Goal: Task Accomplishment & Management: Use online tool/utility

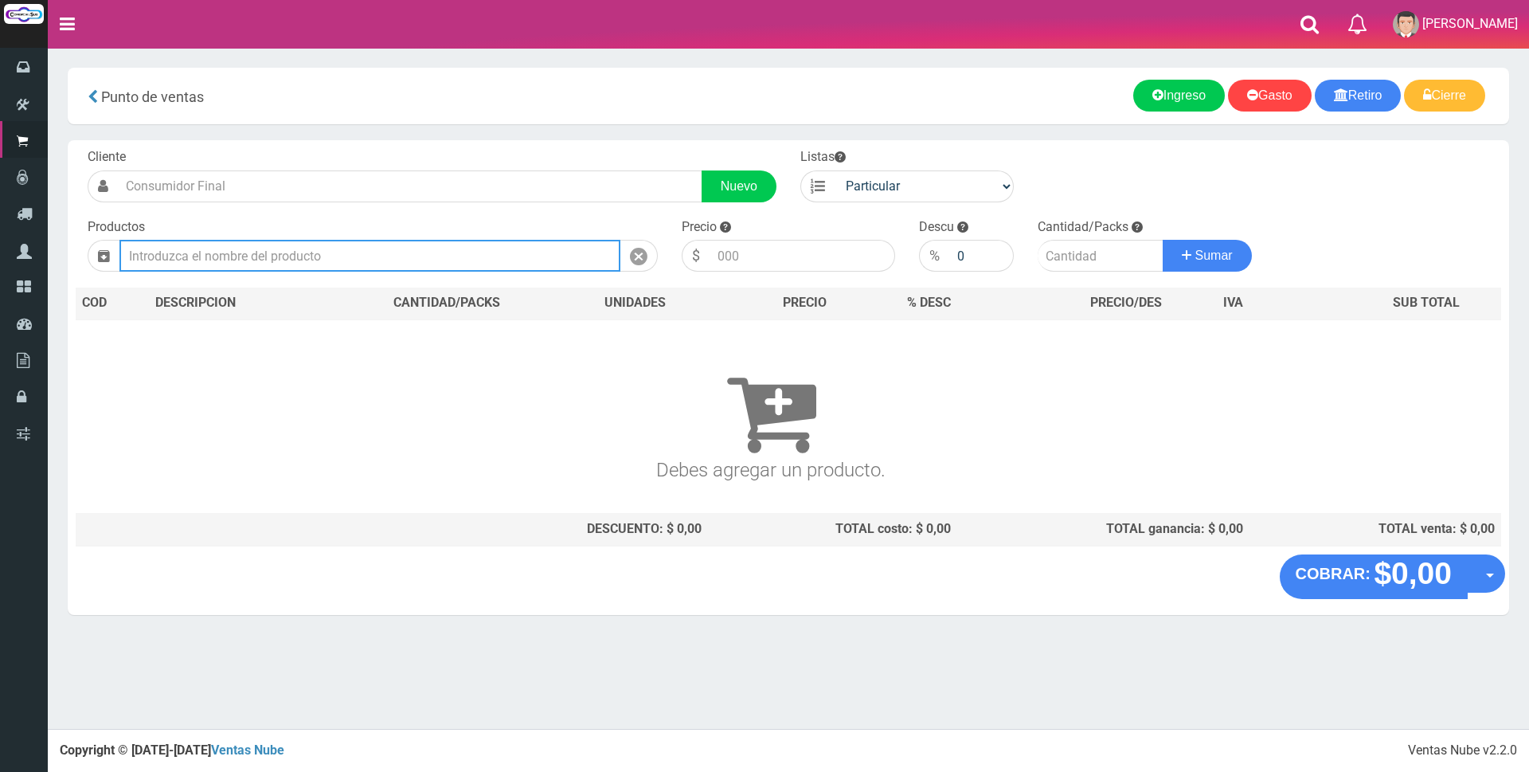
click at [454, 268] on input "text" at bounding box center [369, 256] width 501 height 32
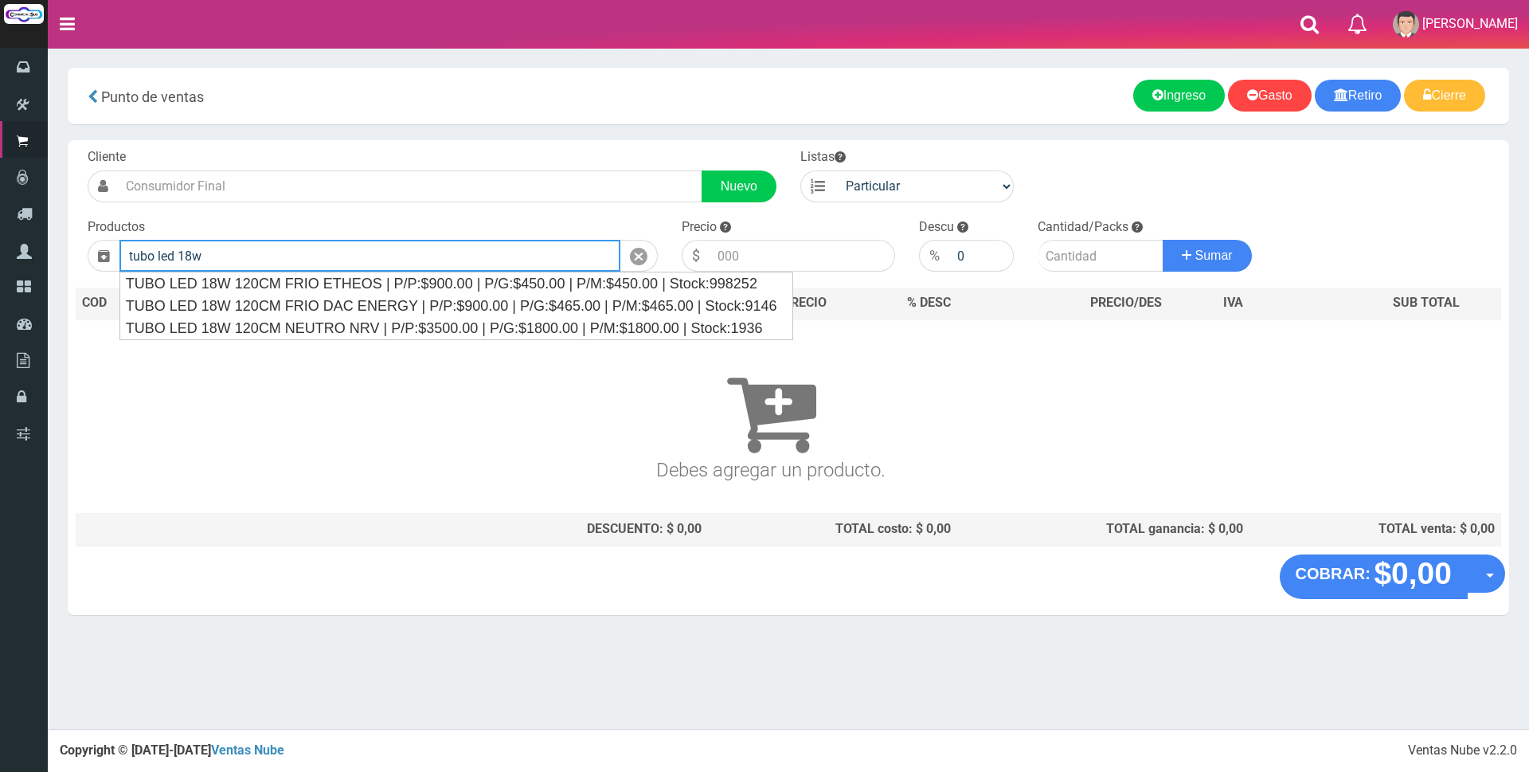
click at [431, 270] on input "tubo led 18w" at bounding box center [369, 256] width 501 height 32
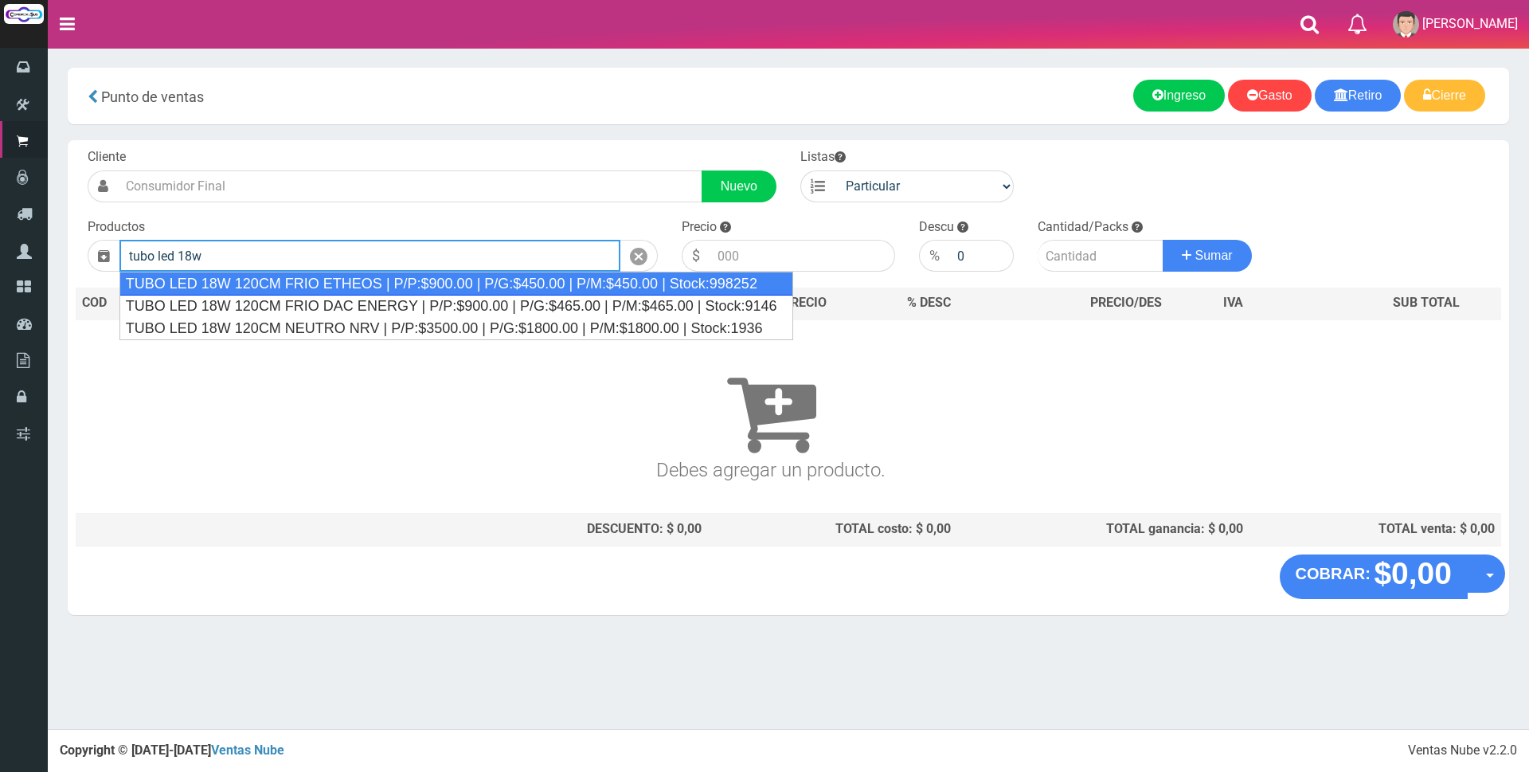
click at [437, 281] on div "TUBO LED 18W 120CM FRIO ETHEOS | P/P:$900.00 | P/G:$450.00 | P/M:$450.00 | Stoc…" at bounding box center [456, 284] width 674 height 24
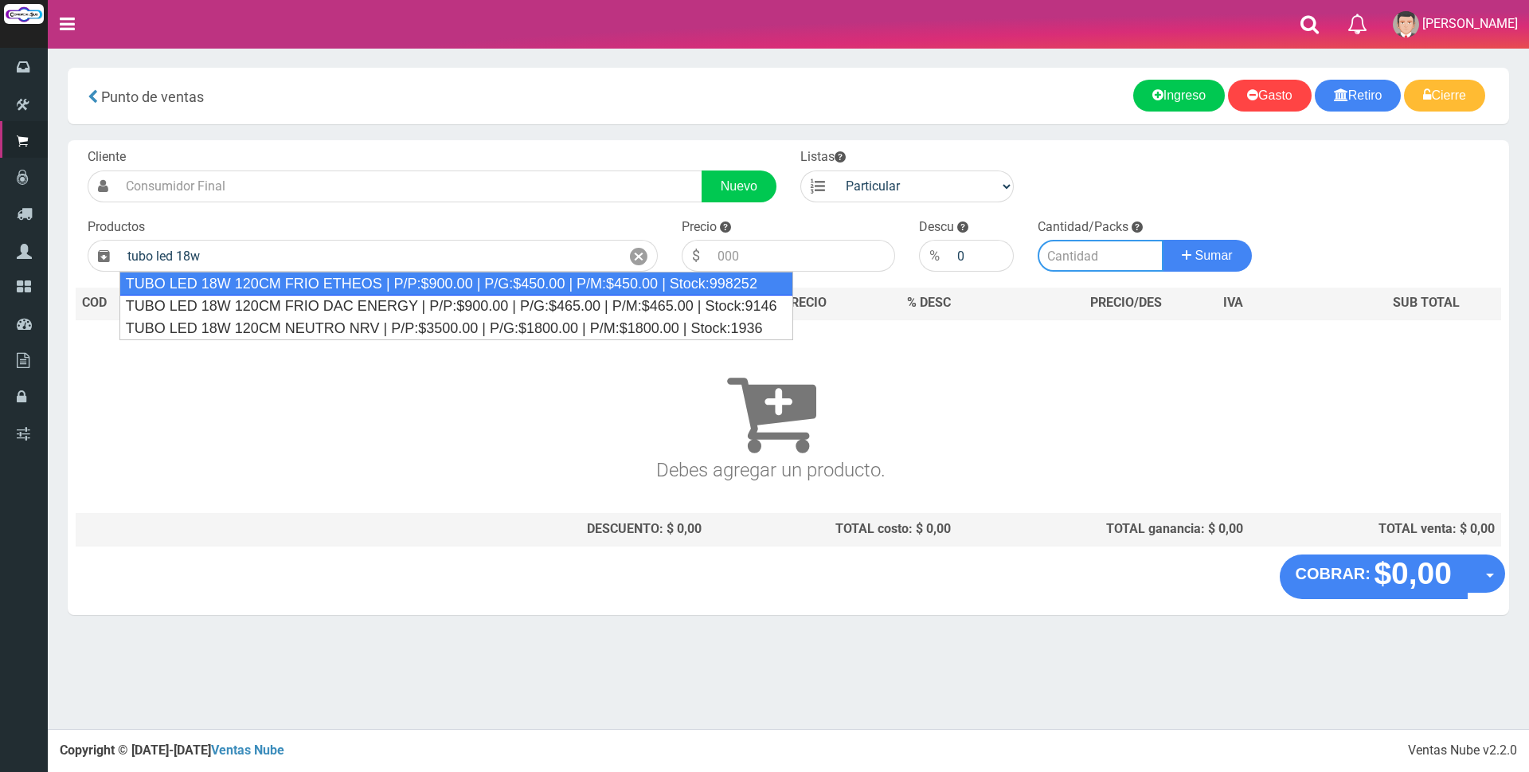
type input "TUBO LED 18W 120CM FRIO ETHEOS | P/P:$900.00 | P/G:$450.00 | P/M:$450.00 | Stoc…"
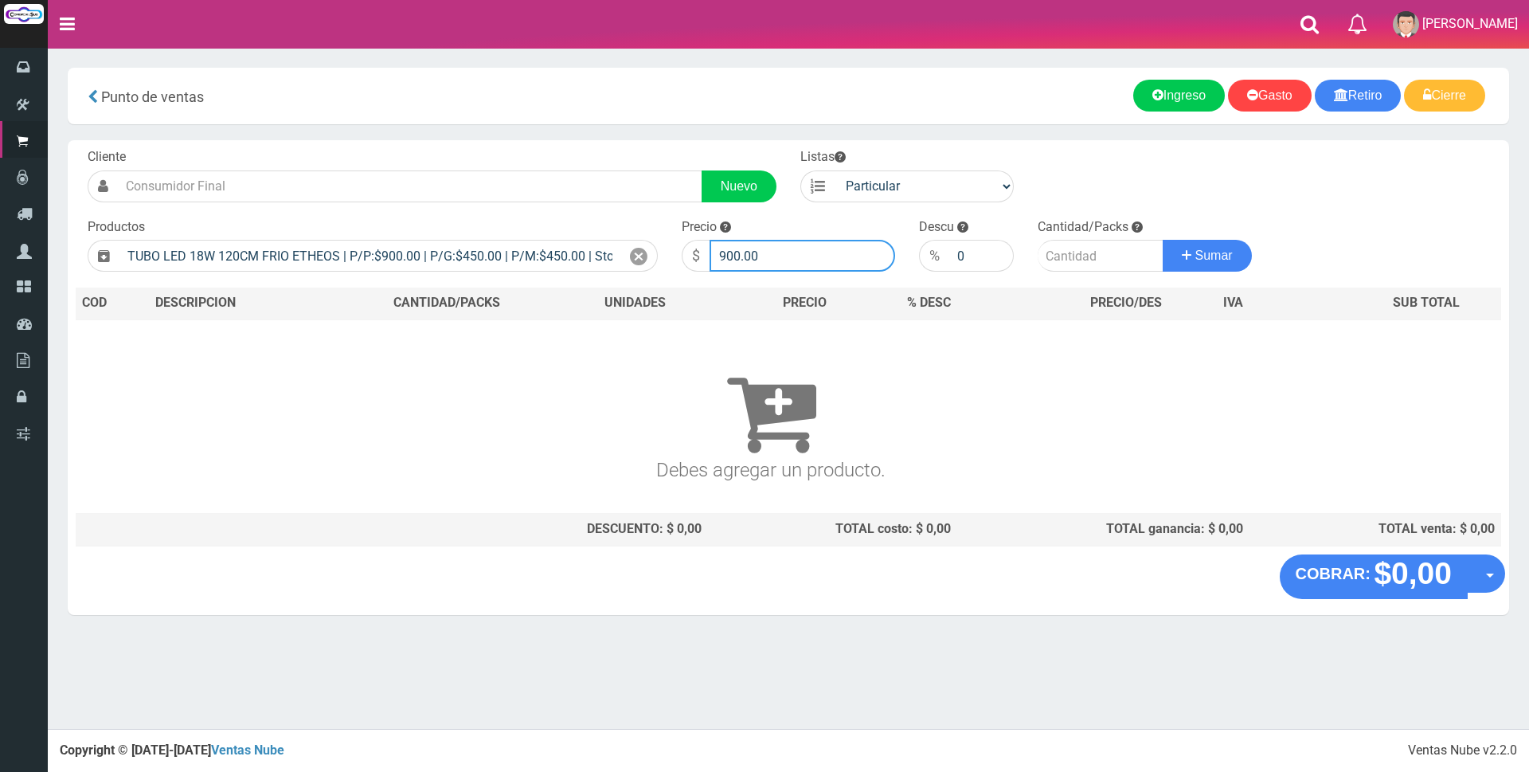
drag, startPoint x: 788, startPoint y: 255, endPoint x: 610, endPoint y: 224, distance: 181.0
click at [639, 148] on form "Cliente Nuevo Listas Particular Gremio Mayoristas" at bounding box center [788, 148] width 1425 height 0
type input "3900"
type input "2"
click at [1162, 240] on button "Sumar" at bounding box center [1206, 256] width 89 height 32
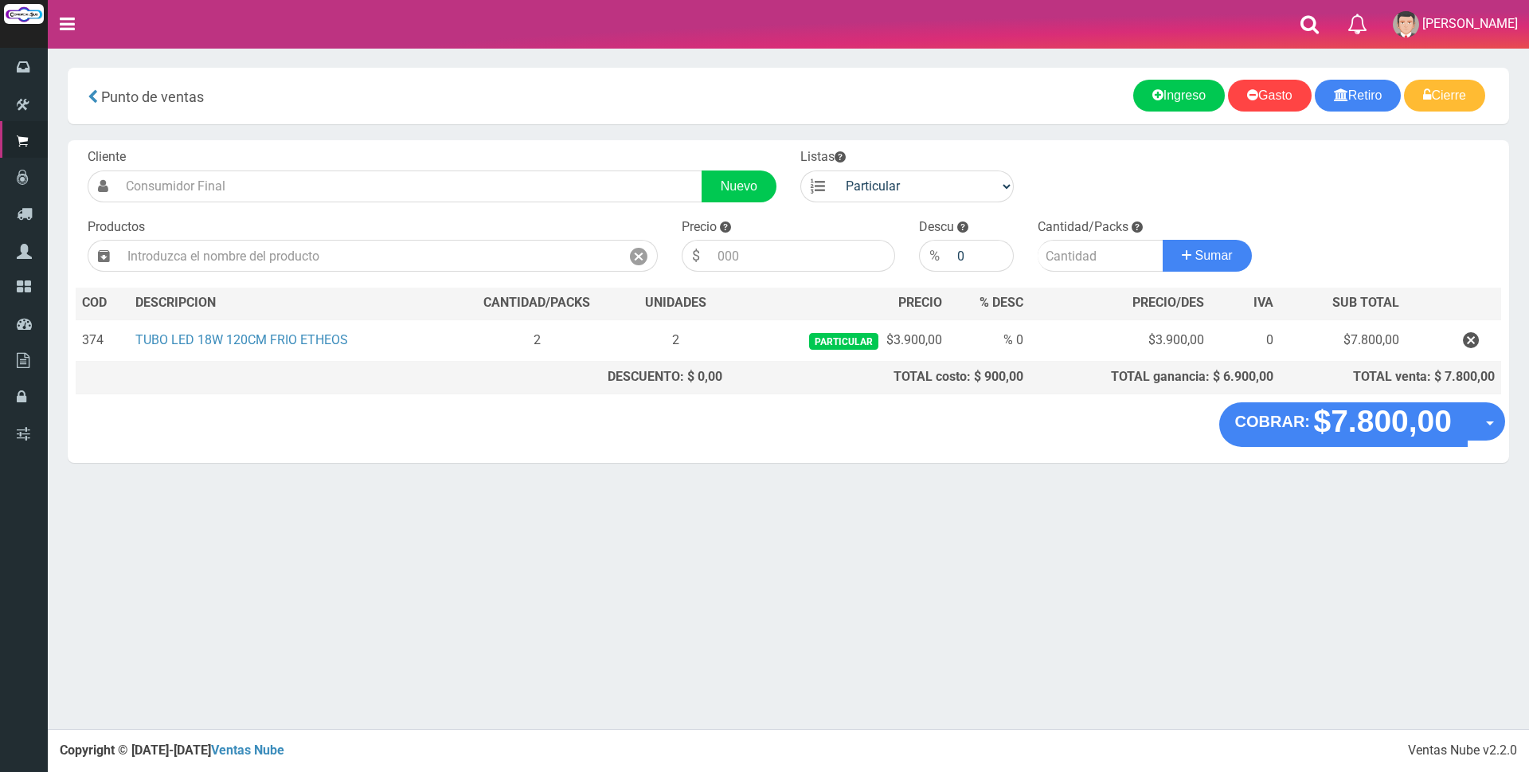
click at [883, 116] on div "Punto de ventas more_horiz Nuevo Retiro Nuevo Ingreso Nuevo Gasto Cierre de caj…" at bounding box center [788, 96] width 1441 height 57
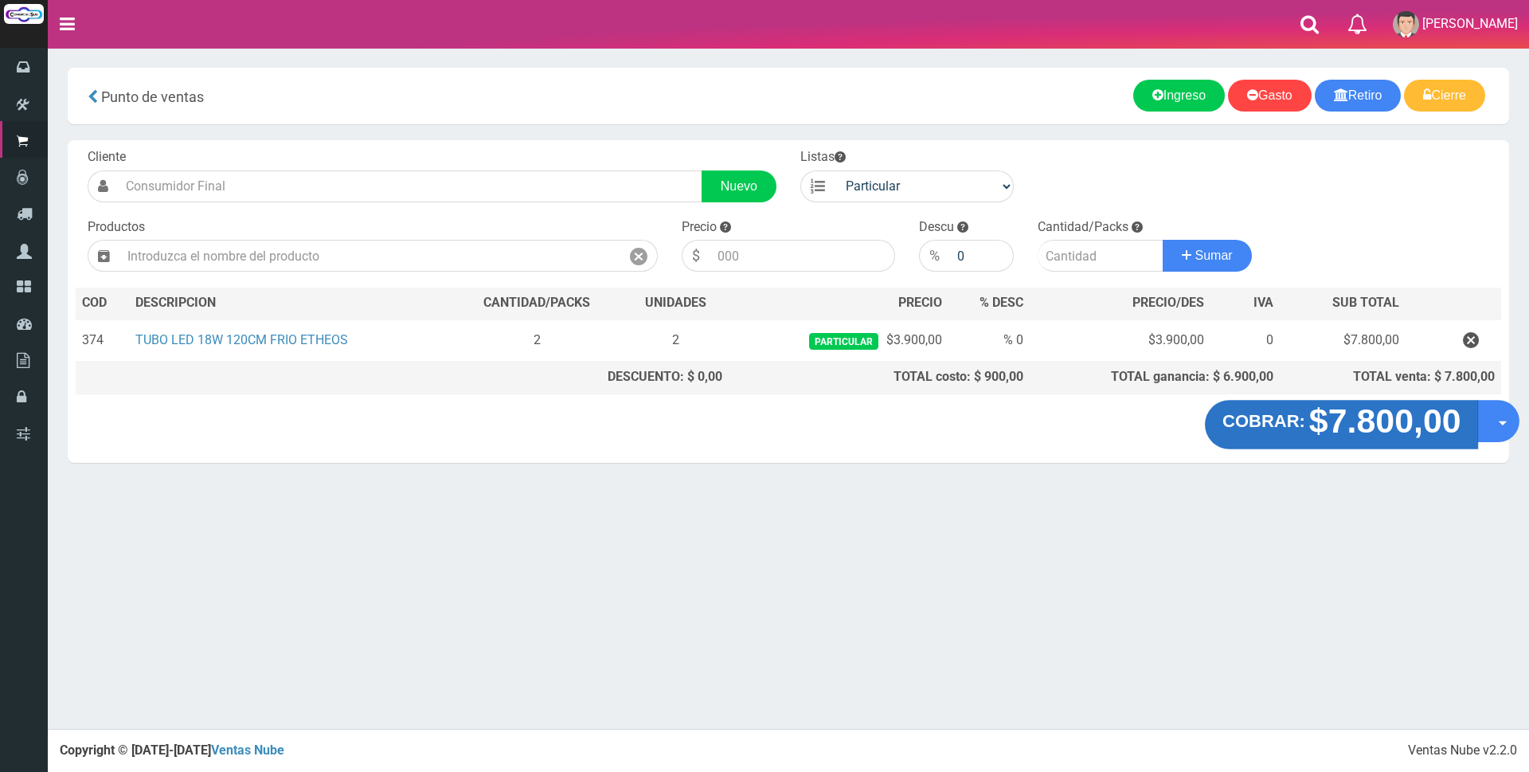
click at [1383, 412] on strong "$7.800,00" at bounding box center [1384, 420] width 152 height 37
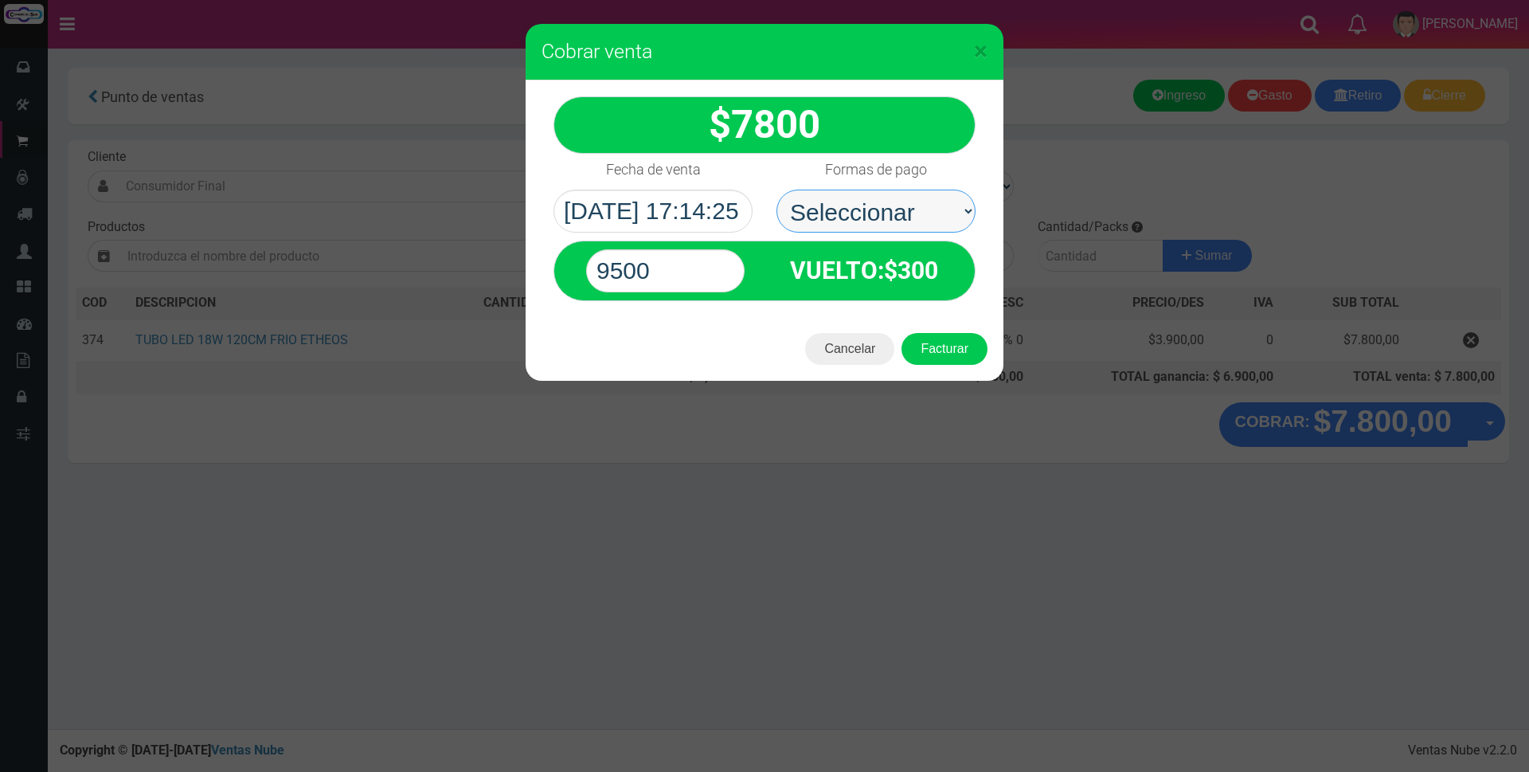
click at [881, 206] on select "Seleccionar Efectivo Tarjeta de Crédito Depósito Débito" at bounding box center [875, 210] width 199 height 43
select select "Tarjeta de Crédito"
click at [776, 189] on select "Seleccionar Efectivo Tarjeta de Crédito Depósito Débito" at bounding box center [875, 210] width 199 height 43
drag, startPoint x: 693, startPoint y: 266, endPoint x: 437, endPoint y: 279, distance: 256.7
click at [437, 279] on div "× Cobrar venta 7800" at bounding box center [764, 386] width 1529 height 772
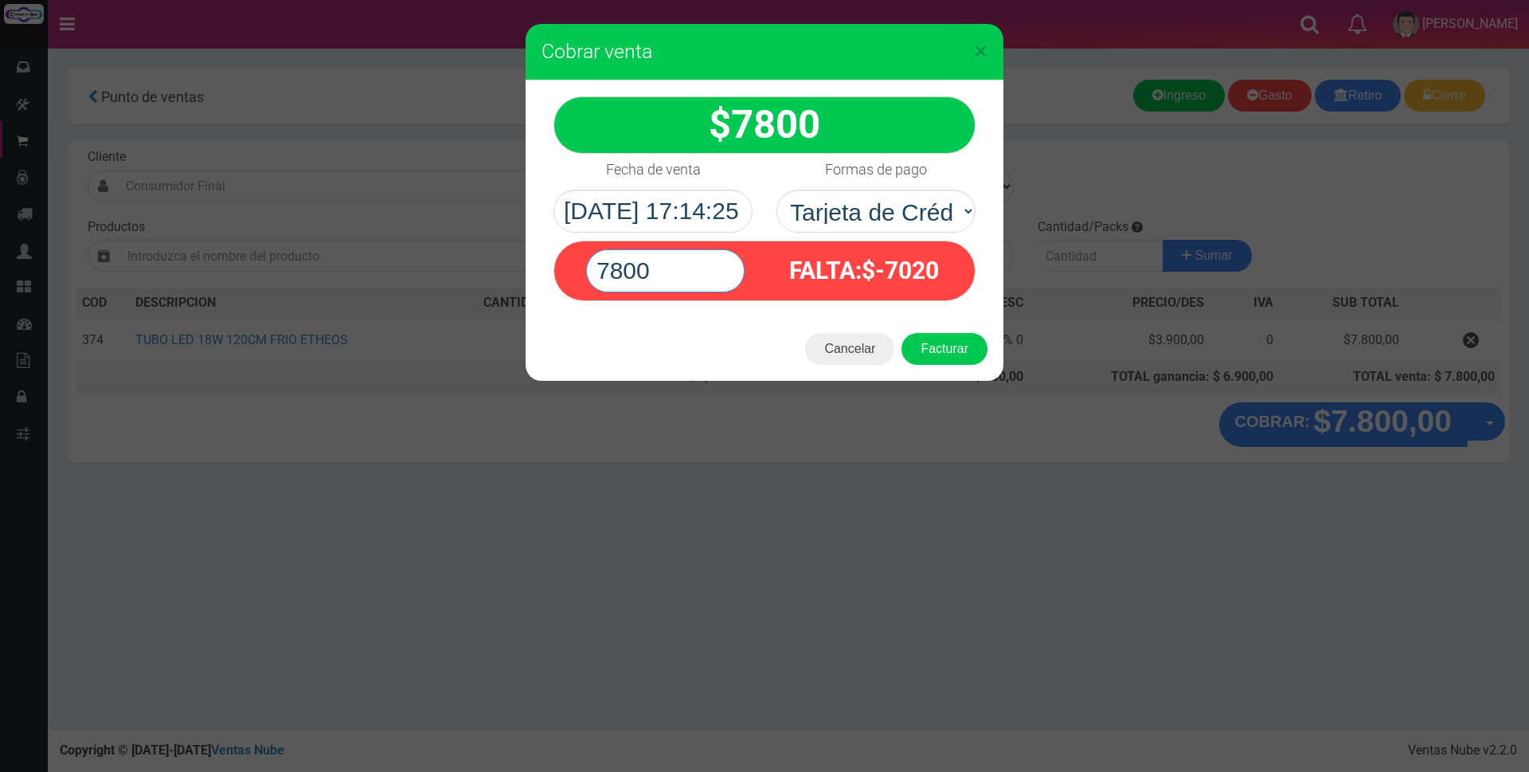
type input "7800"
click at [901, 333] on button "Facturar" at bounding box center [944, 349] width 86 height 32
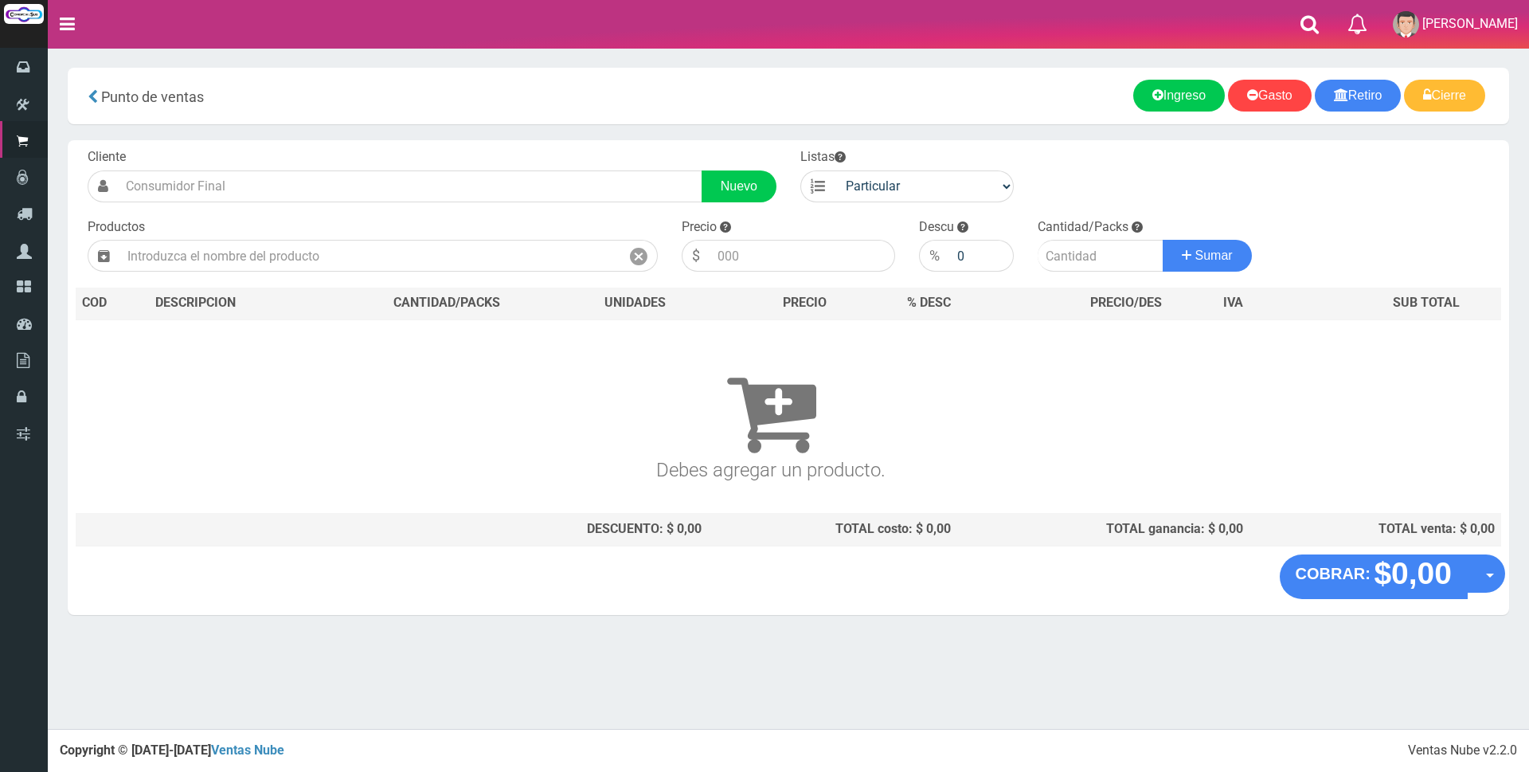
click at [1270, 29] on nav "Toggle navigation 0 Eliminar [PERSON_NAME] Mi Cuenta" at bounding box center [788, 24] width 1481 height 49
click at [174, 221] on div "Productos" at bounding box center [373, 245] width 594 height 54
click at [219, 256] on input "text" at bounding box center [369, 256] width 501 height 32
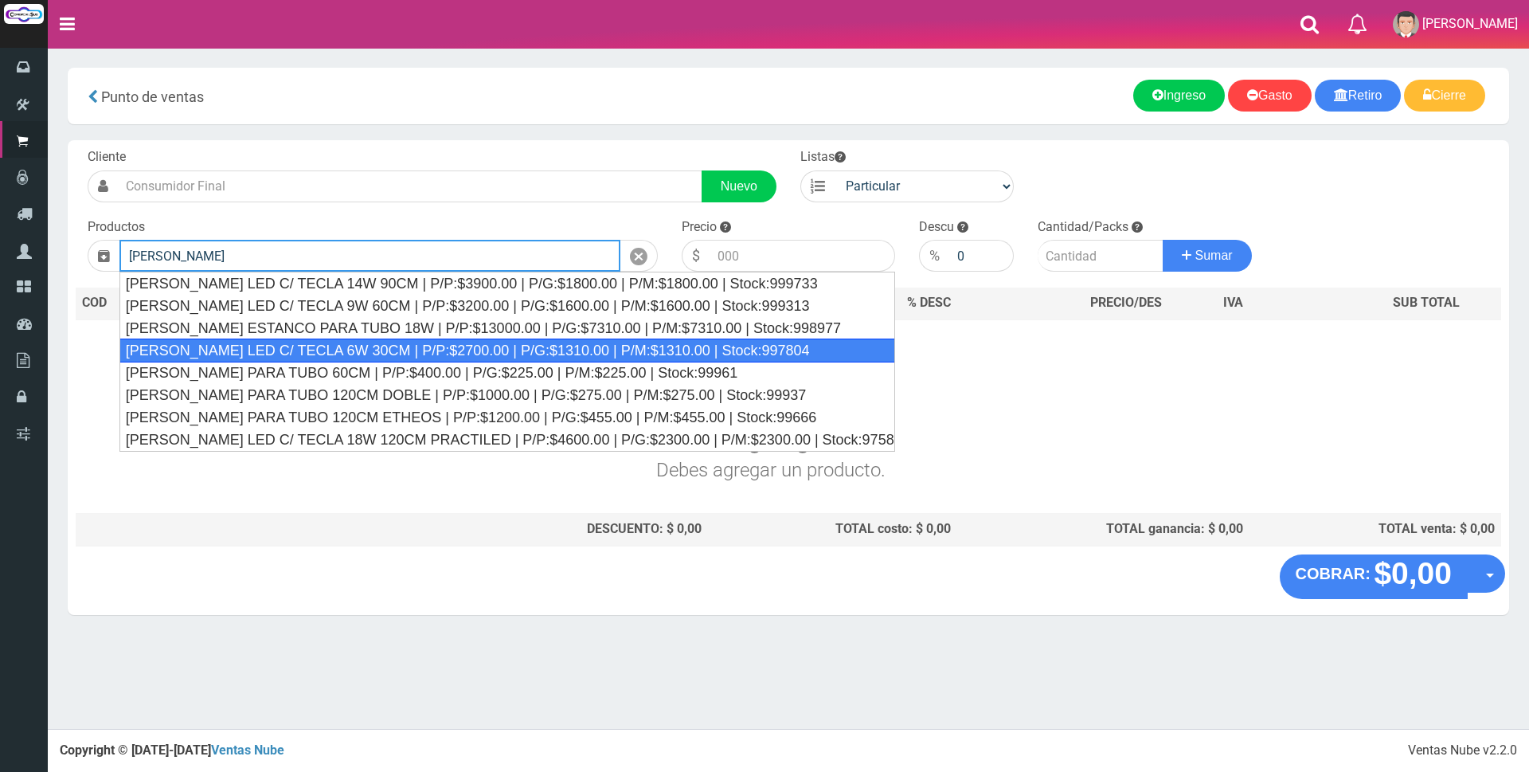
click at [442, 358] on div "[PERSON_NAME] LED C/ TECLA 6W 30CM | P/P:$2700.00 | P/G:$1310.00 | P/M:$1310.00…" at bounding box center [506, 350] width 775 height 24
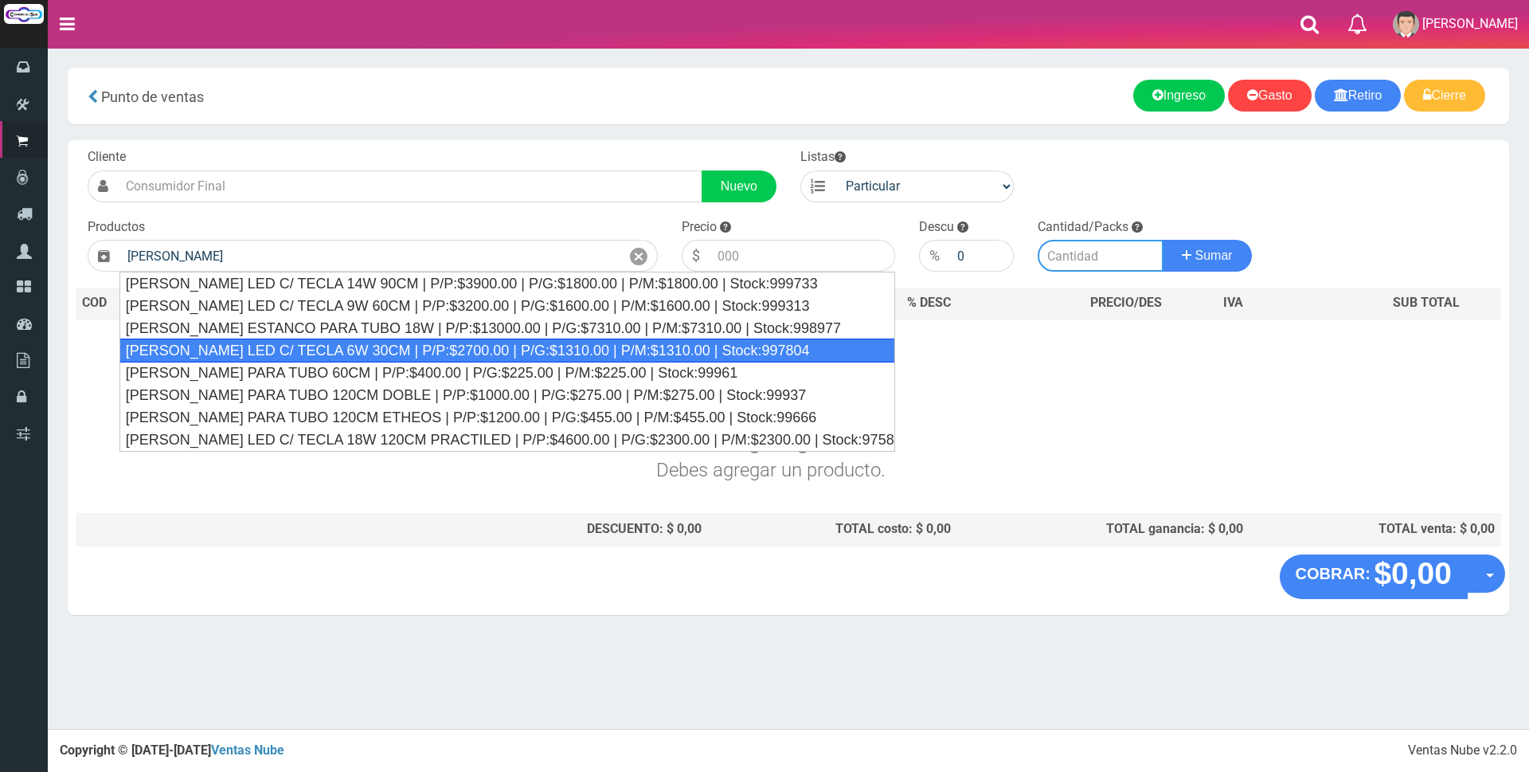
type input "[PERSON_NAME] LED C/ TECLA 6W 30CM | P/P:$2700.00 | P/G:$1310.00 | P/M:$1310.00…"
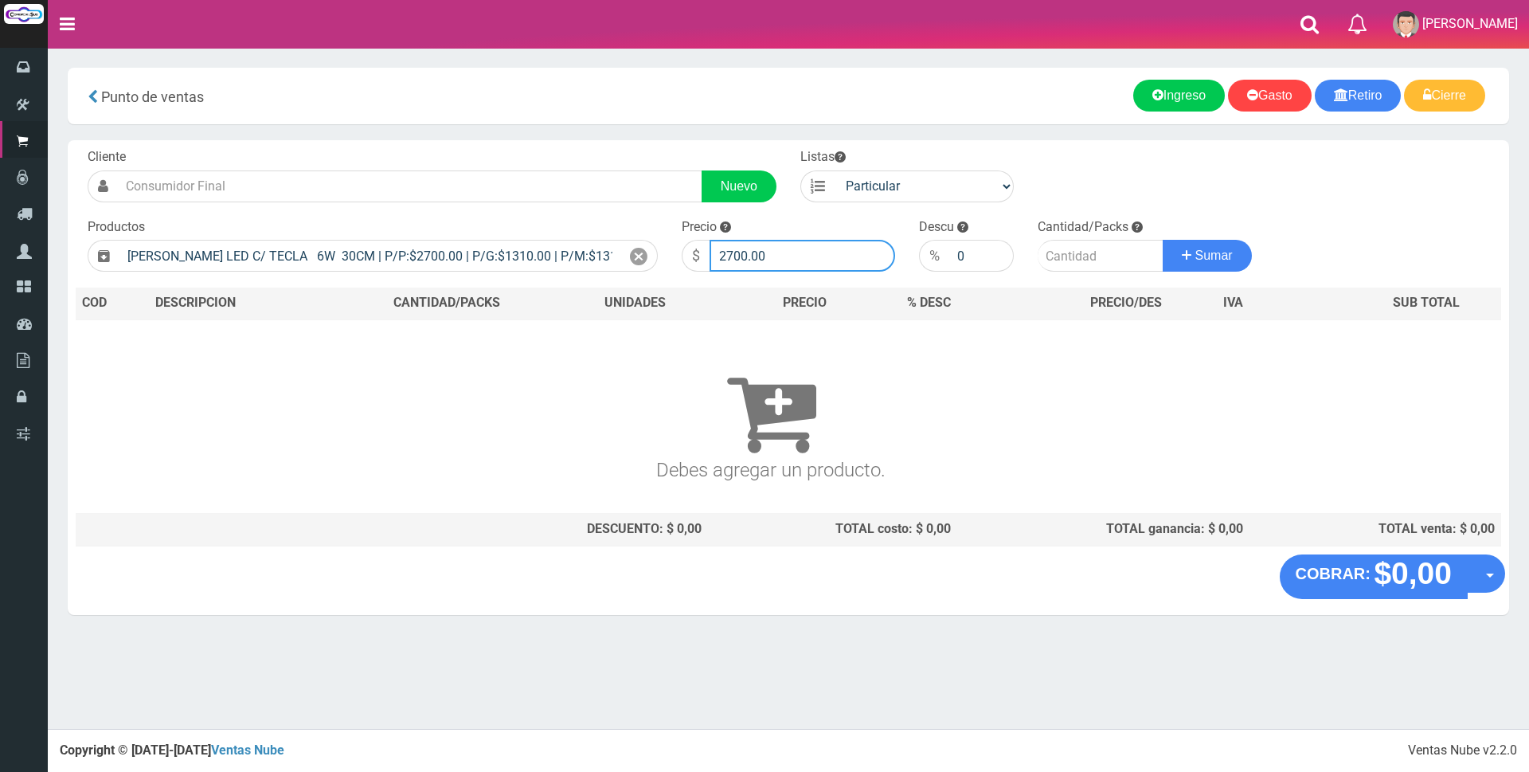
drag, startPoint x: 779, startPoint y: 256, endPoint x: 572, endPoint y: 226, distance: 208.4
click at [572, 148] on form "Cliente Nuevo Listas Particular Gremio Mayoristas" at bounding box center [788, 148] width 1425 height 0
type input "7500"
type input "1"
click at [1162, 240] on button "Sumar" at bounding box center [1206, 256] width 89 height 32
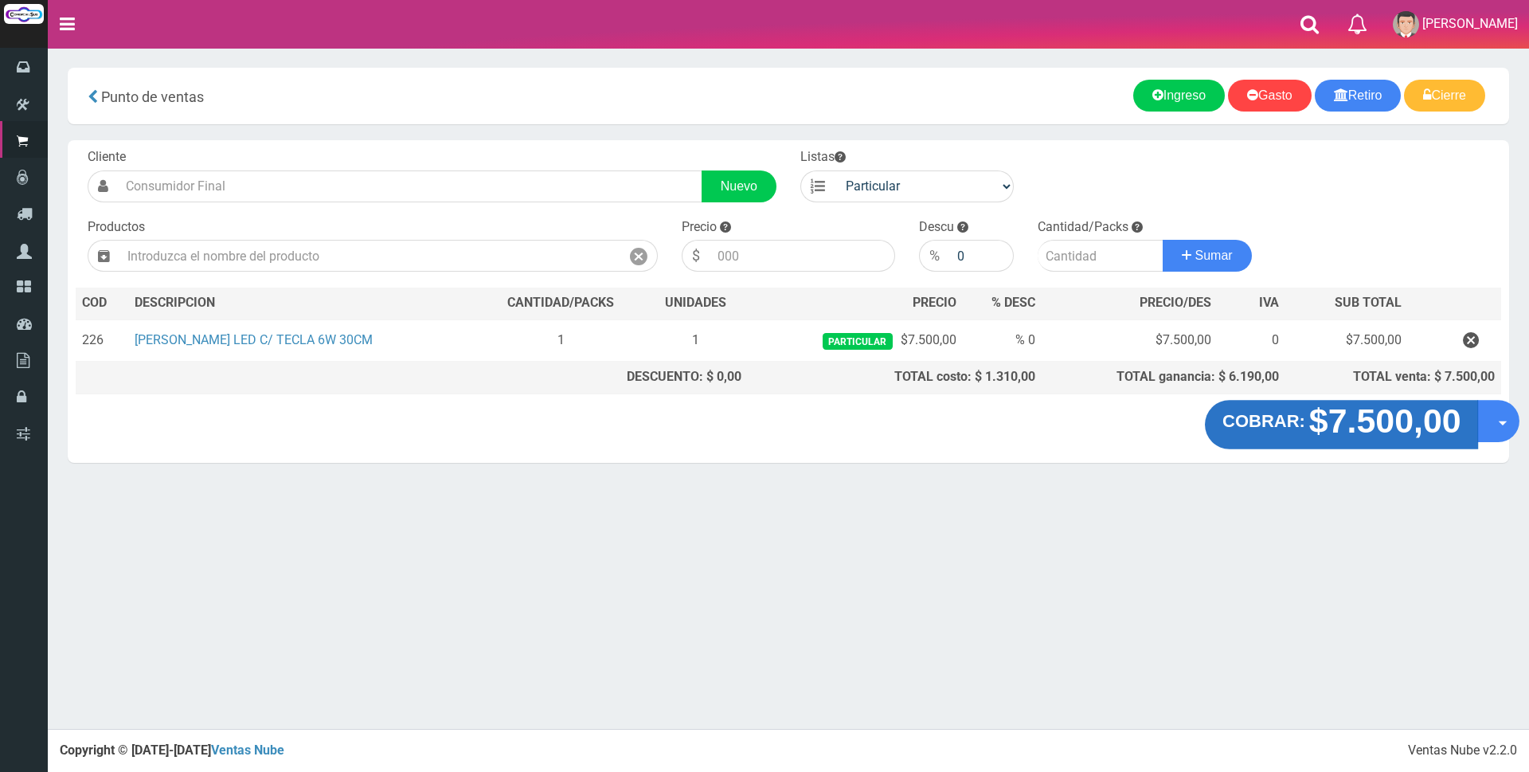
click at [1337, 428] on strong "$7.500,00" at bounding box center [1384, 420] width 152 height 37
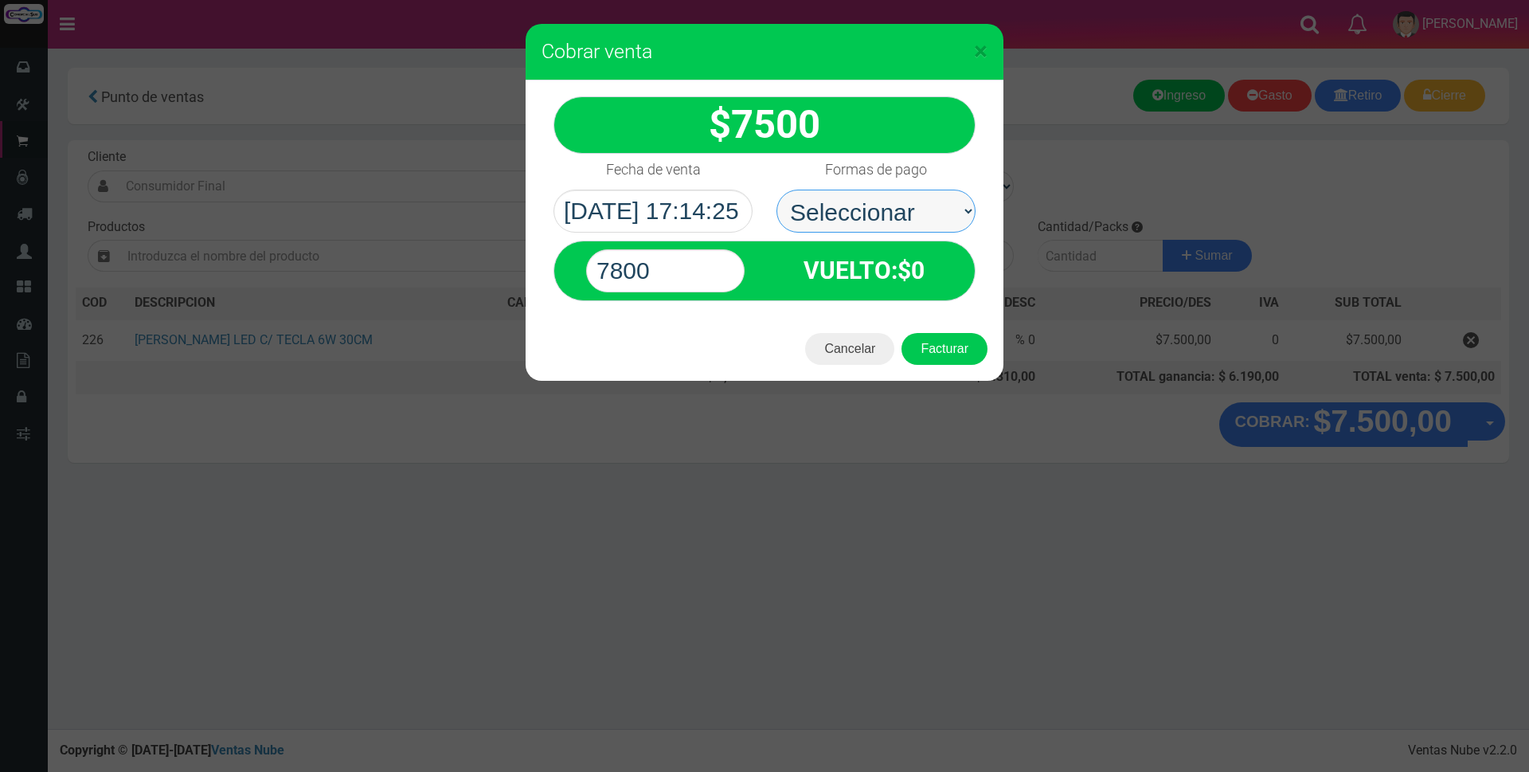
click at [910, 209] on select "Seleccionar Efectivo Tarjeta de Crédito Depósito Débito" at bounding box center [875, 210] width 199 height 43
select select "Efectivo"
click at [776, 189] on select "Seleccionar Efectivo Tarjeta de Crédito Depósito Débito" at bounding box center [875, 210] width 199 height 43
drag, startPoint x: 707, startPoint y: 259, endPoint x: 385, endPoint y: 238, distance: 322.3
click at [385, 238] on div "× Cobrar venta 7500" at bounding box center [764, 386] width 1529 height 772
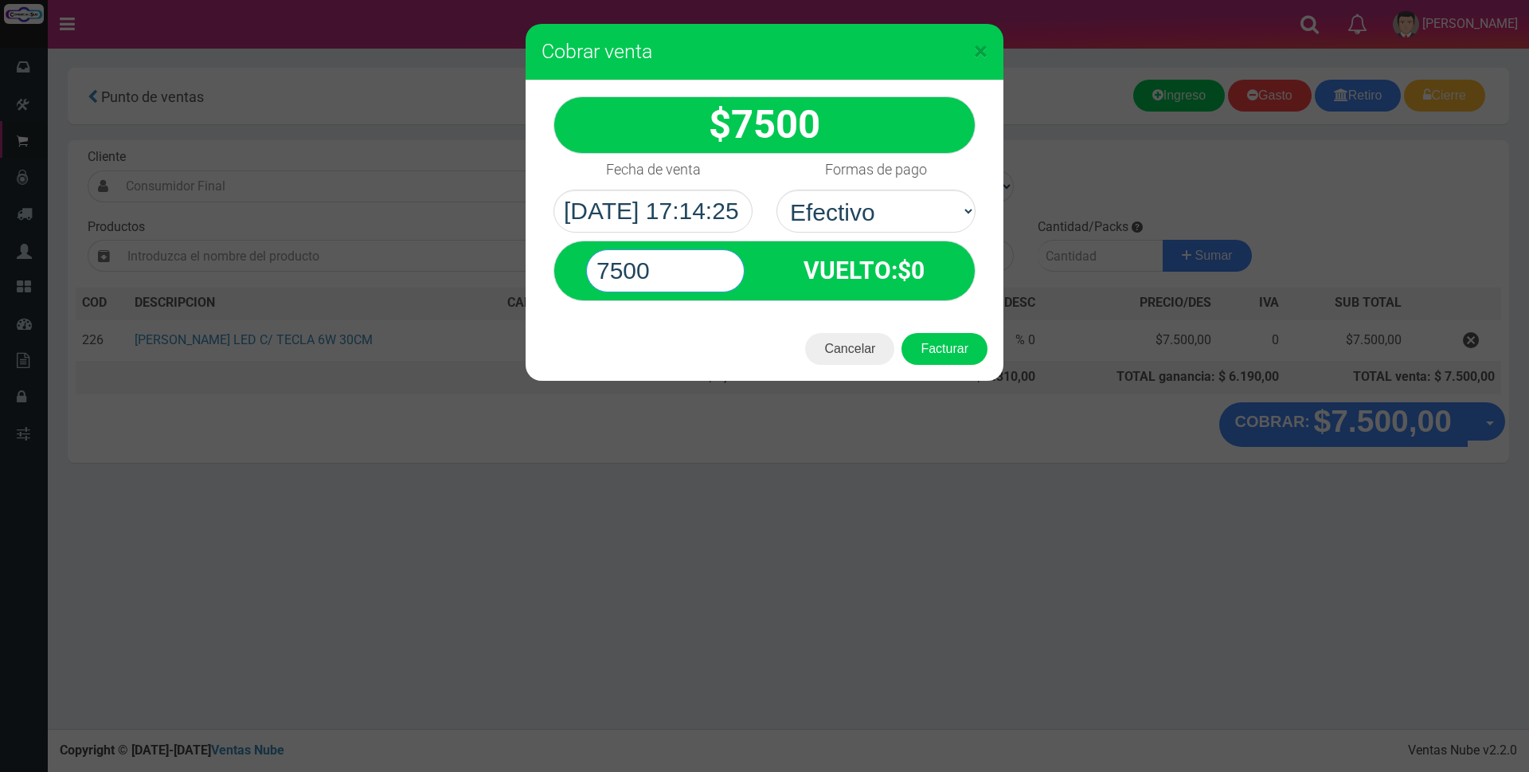
type input "7500"
click at [901, 333] on button "Facturar" at bounding box center [944, 349] width 86 height 32
